Goal: Transaction & Acquisition: Purchase product/service

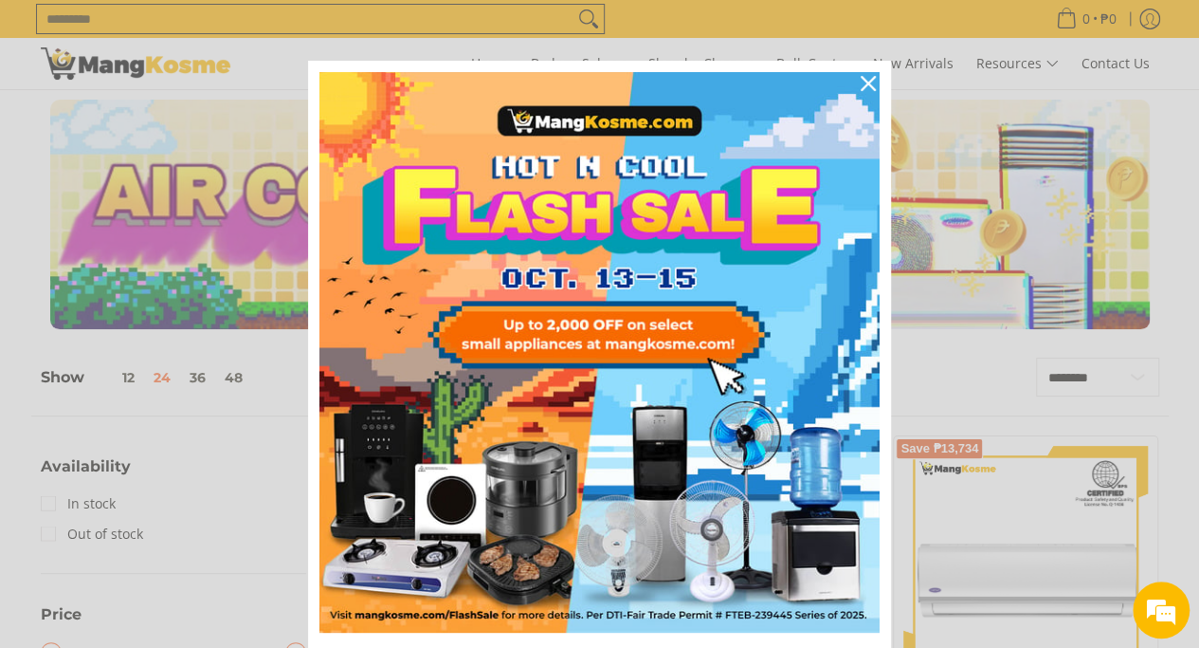
click at [0, 411] on div "Marketing offer form" at bounding box center [599, 324] width 1199 height 648
click at [864, 78] on icon "close icon" at bounding box center [868, 83] width 15 height 15
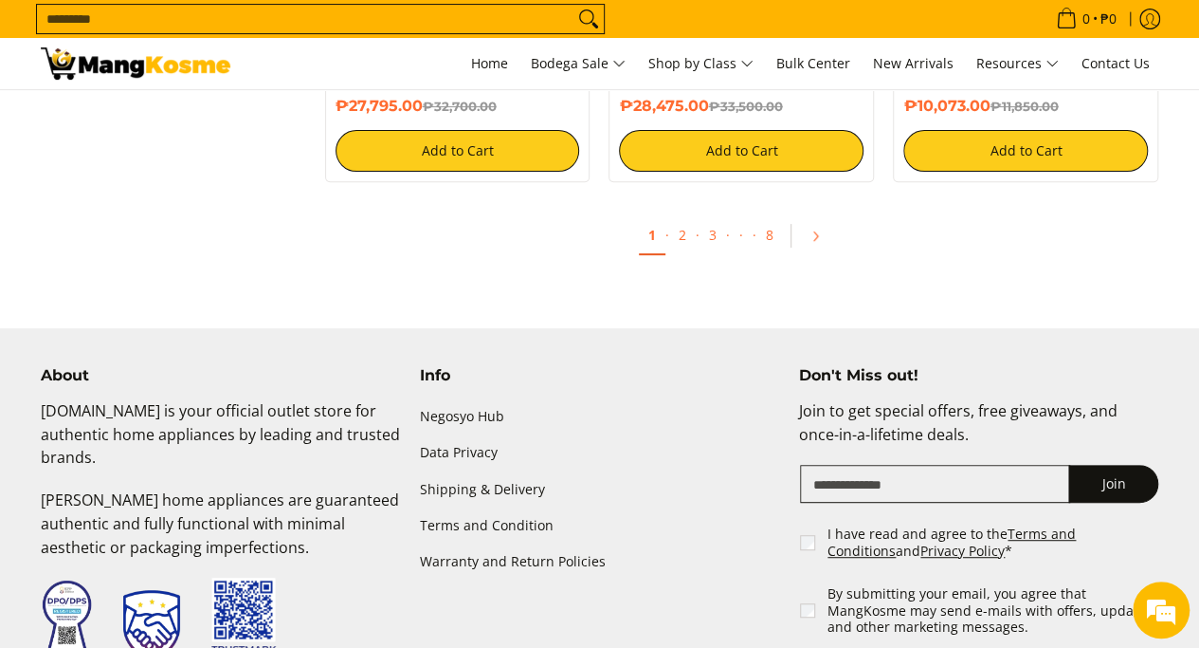
scroll to position [3887, 0]
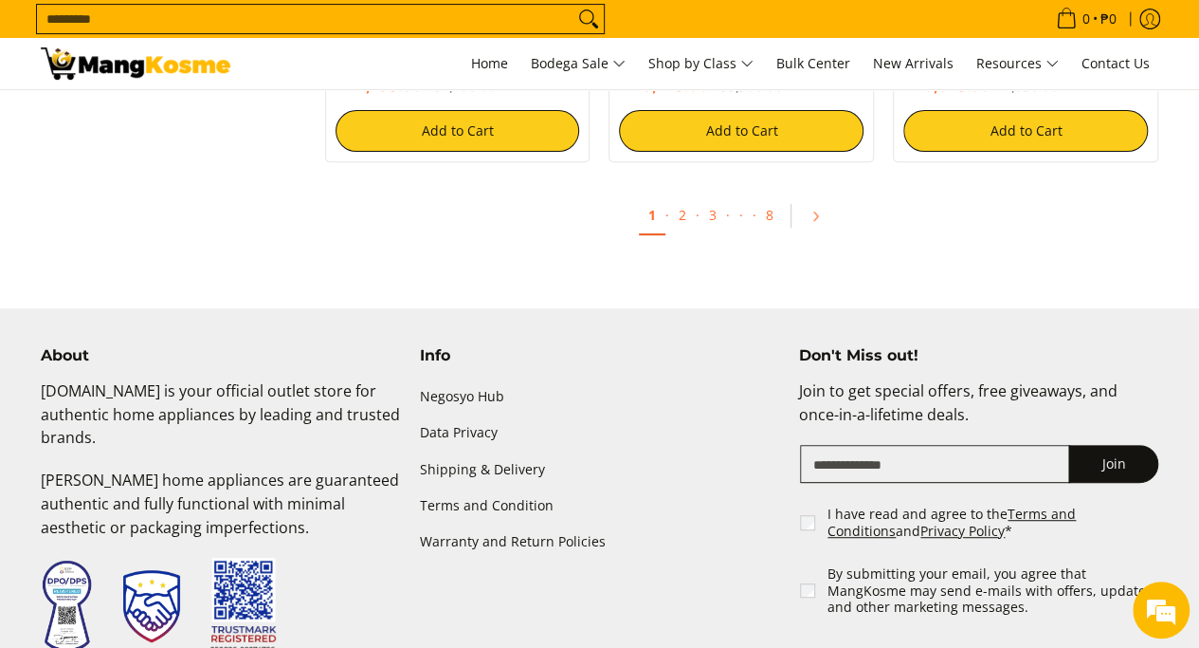
click at [795, 221] on span "Pagination" at bounding box center [791, 216] width 16 height 24
click at [809, 221] on icon "Pagination" at bounding box center [815, 216] width 13 height 13
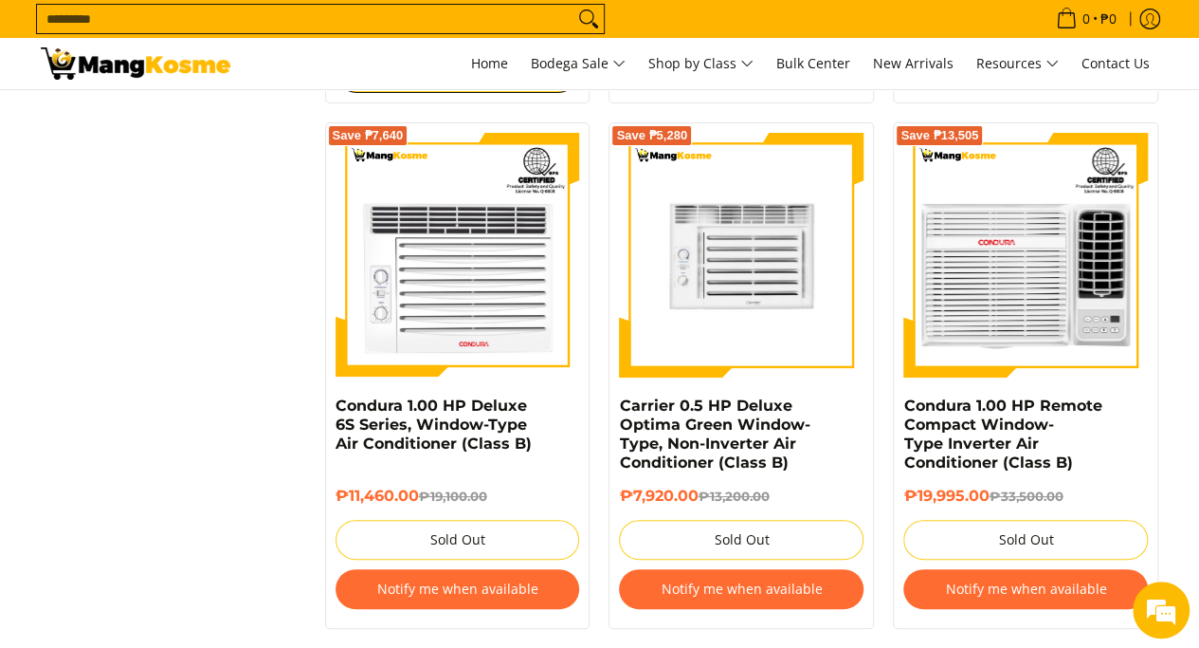
scroll to position [3603, 0]
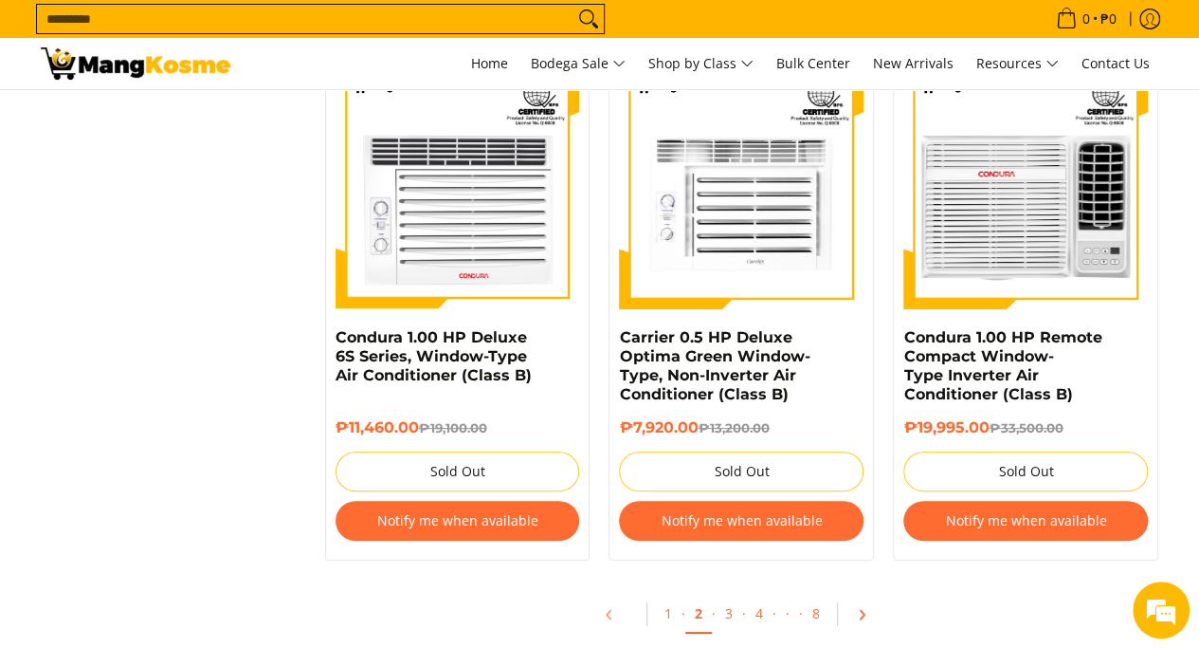
click at [867, 617] on link "Pagination" at bounding box center [869, 614] width 46 height 32
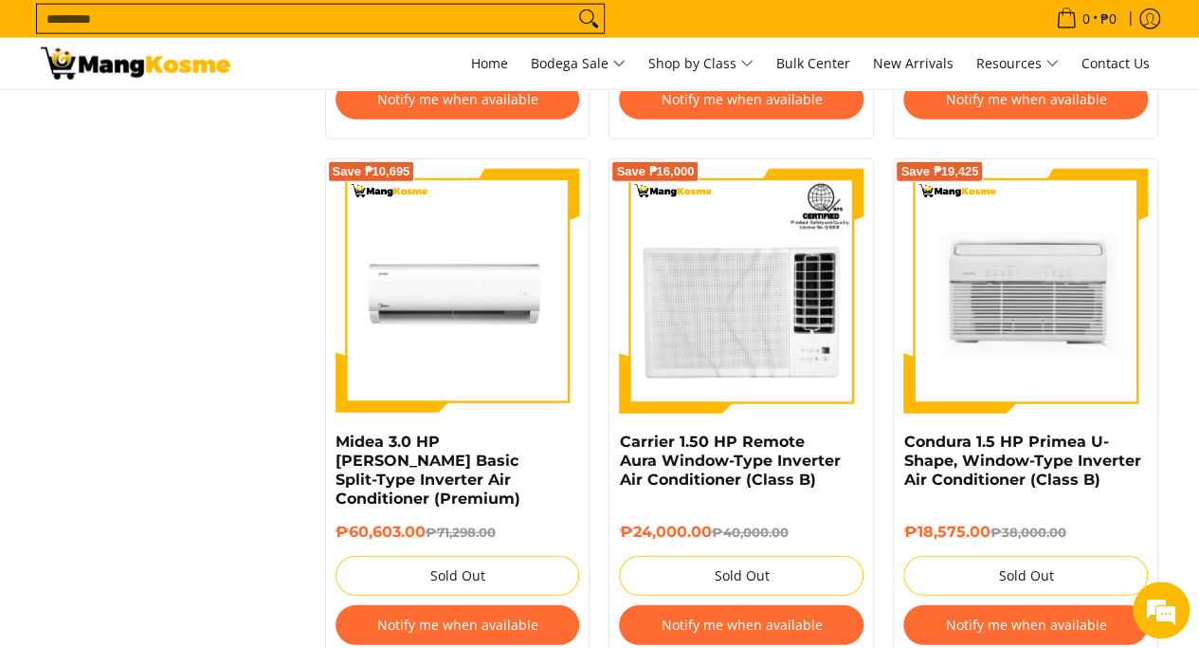
scroll to position [2370, 0]
